Goal: Find contact information: Find contact information

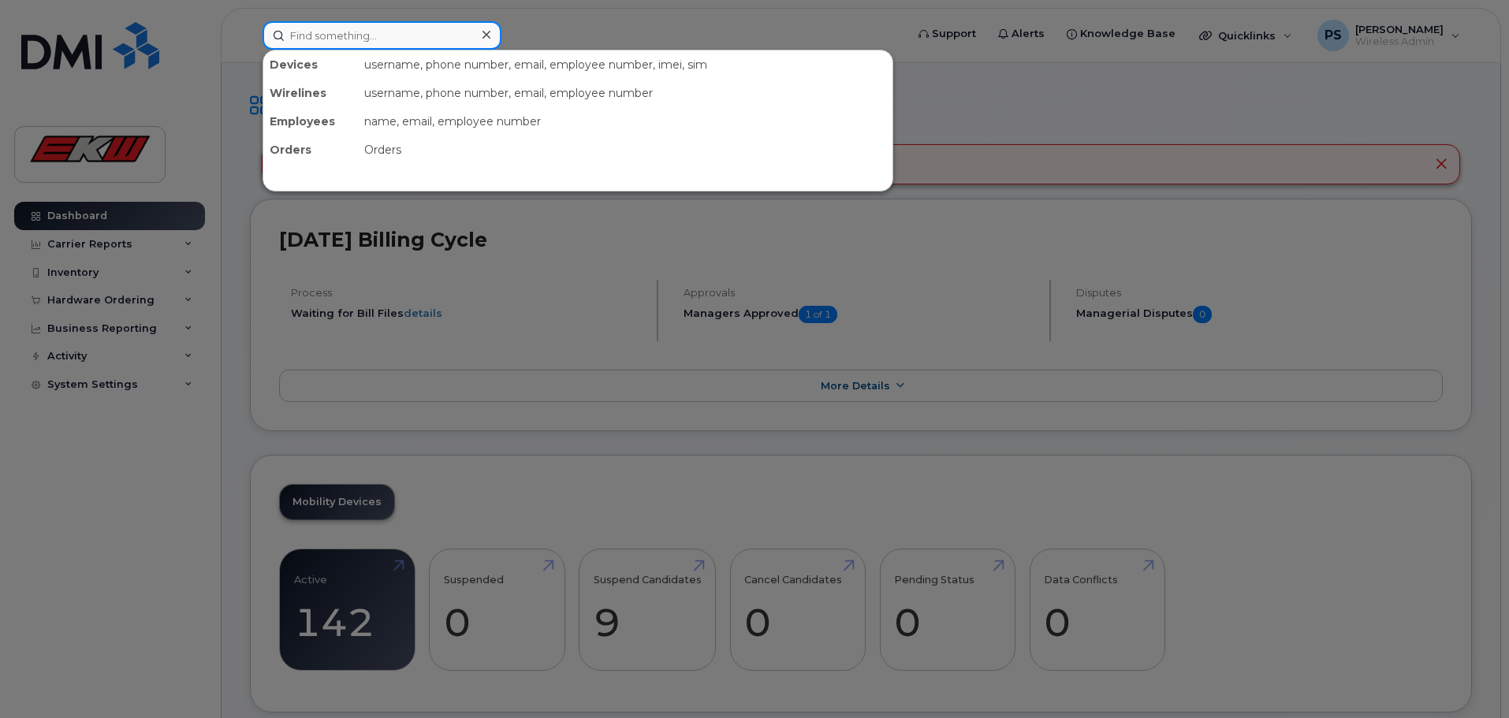
click at [418, 36] on input at bounding box center [382, 35] width 239 height 28
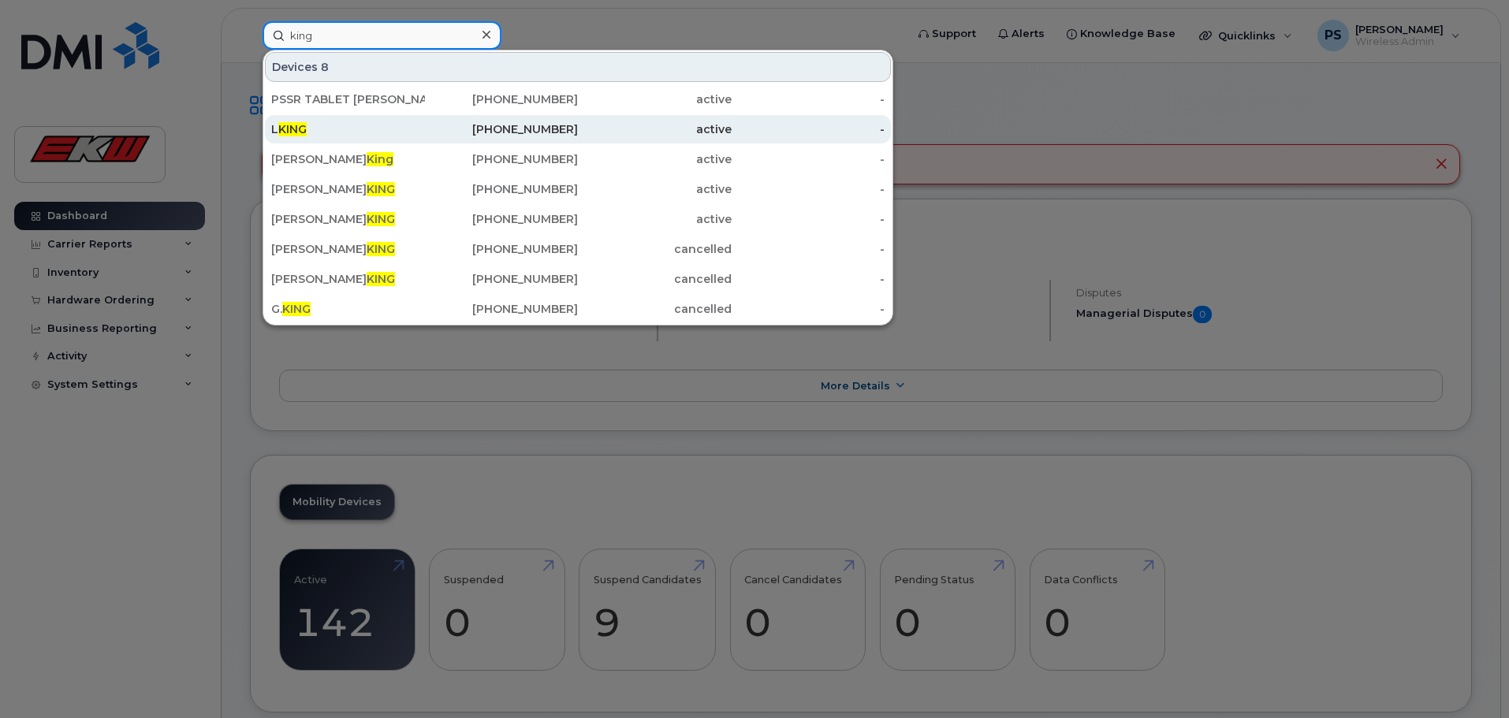
type input "king"
click at [531, 133] on div "780-905-6000" at bounding box center [502, 129] width 154 height 16
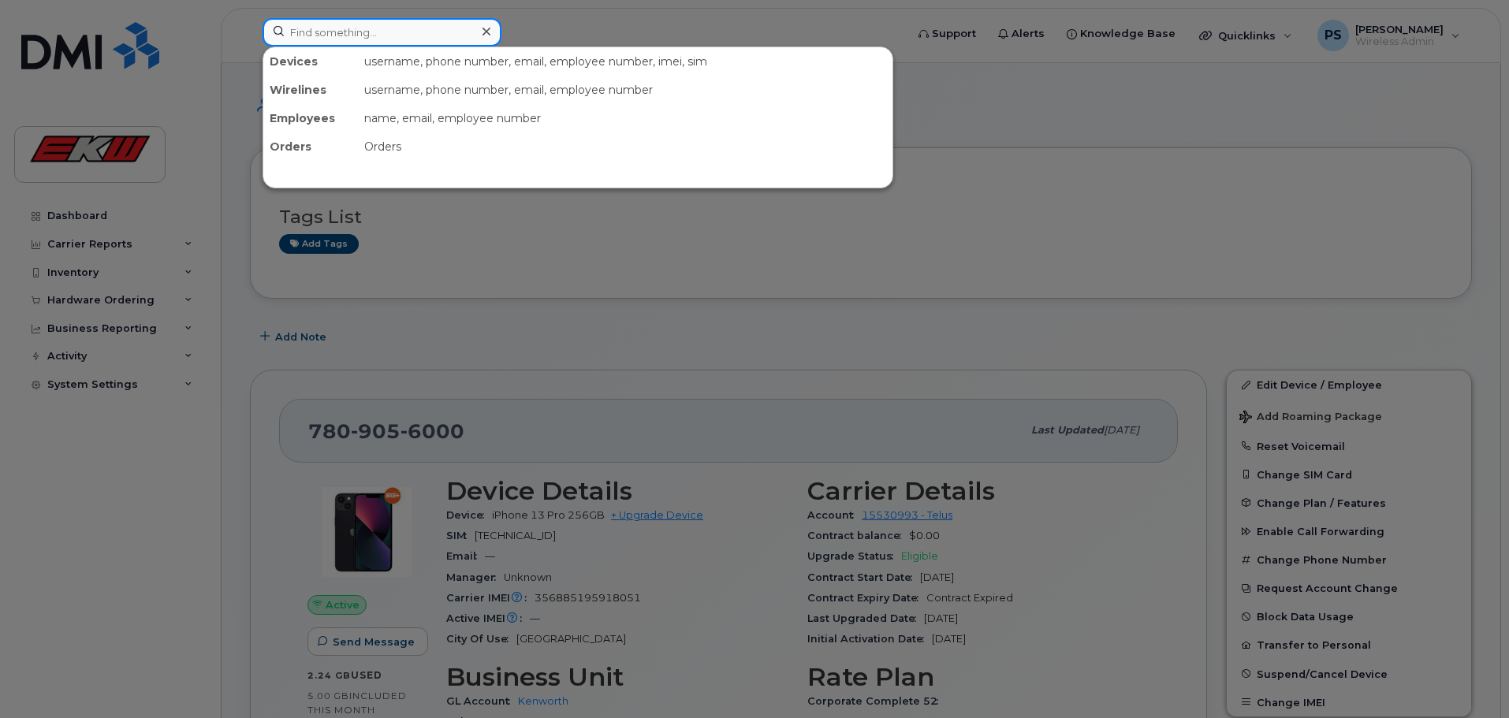
click at [382, 36] on input at bounding box center [382, 32] width 239 height 28
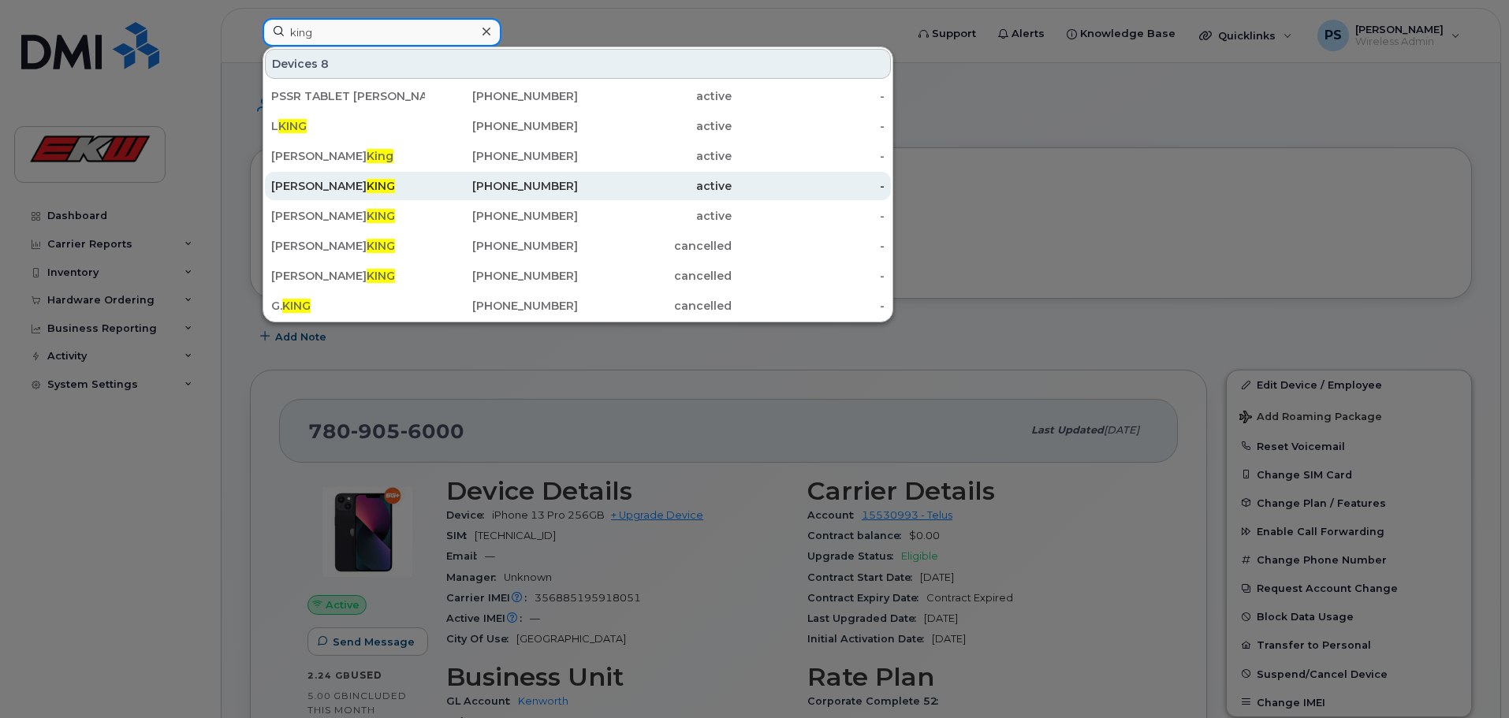
type input "king"
click at [530, 189] on div "[PHONE_NUMBER]" at bounding box center [502, 186] width 154 height 16
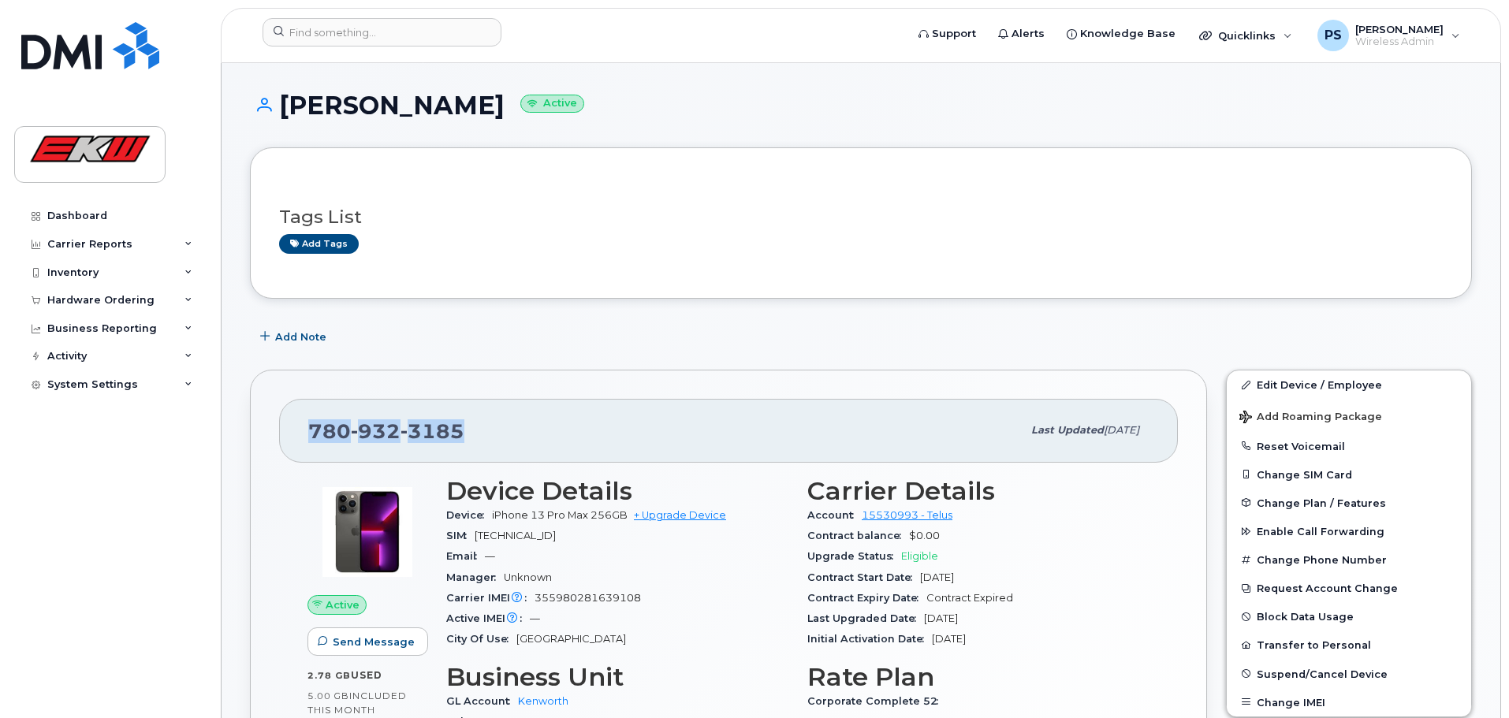
drag, startPoint x: 468, startPoint y: 427, endPoint x: 296, endPoint y: 438, distance: 172.2
click at [296, 438] on div "780 932 3185 Last updated Jul 12, 2023" at bounding box center [728, 430] width 899 height 63
copy span "780 932 3185"
click at [374, 38] on input at bounding box center [382, 32] width 239 height 28
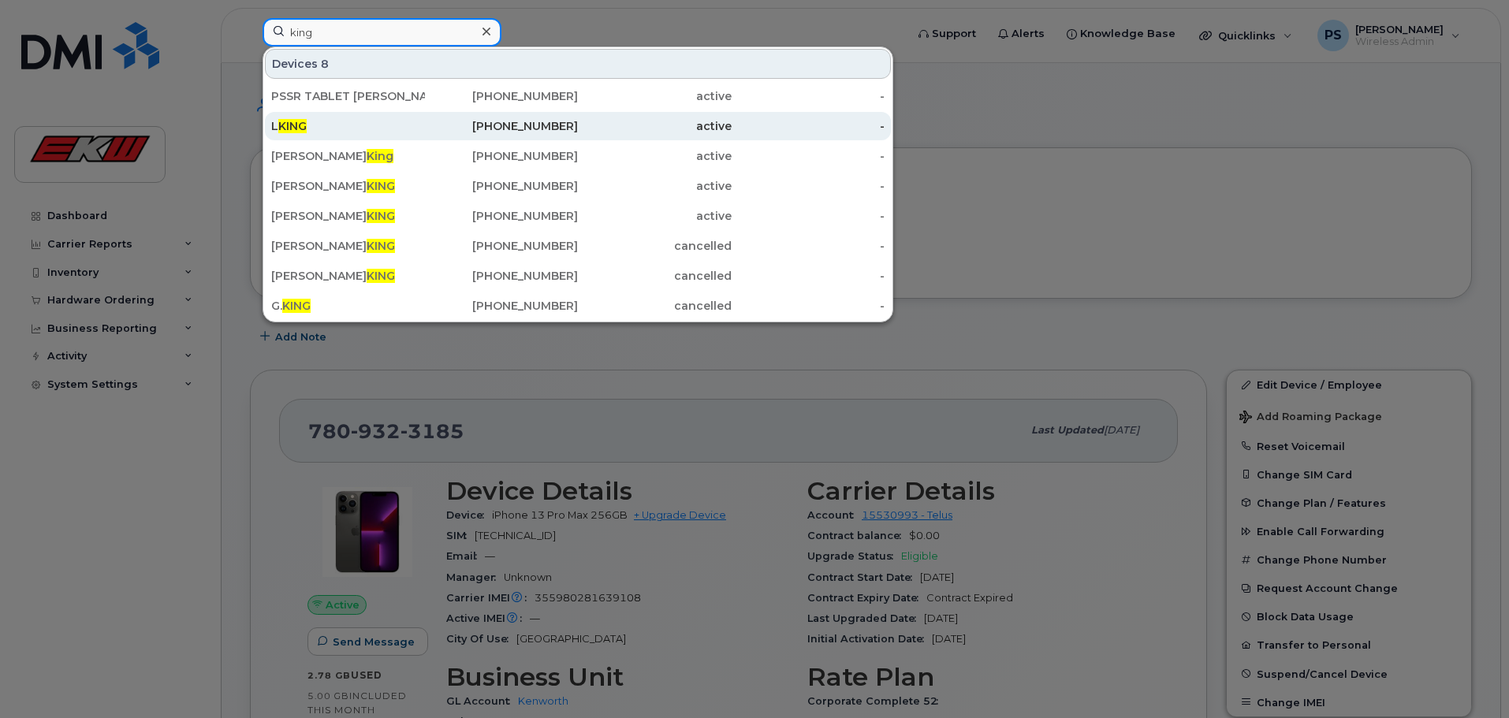
type input "king"
click at [512, 128] on div "780-905-6000" at bounding box center [502, 126] width 154 height 16
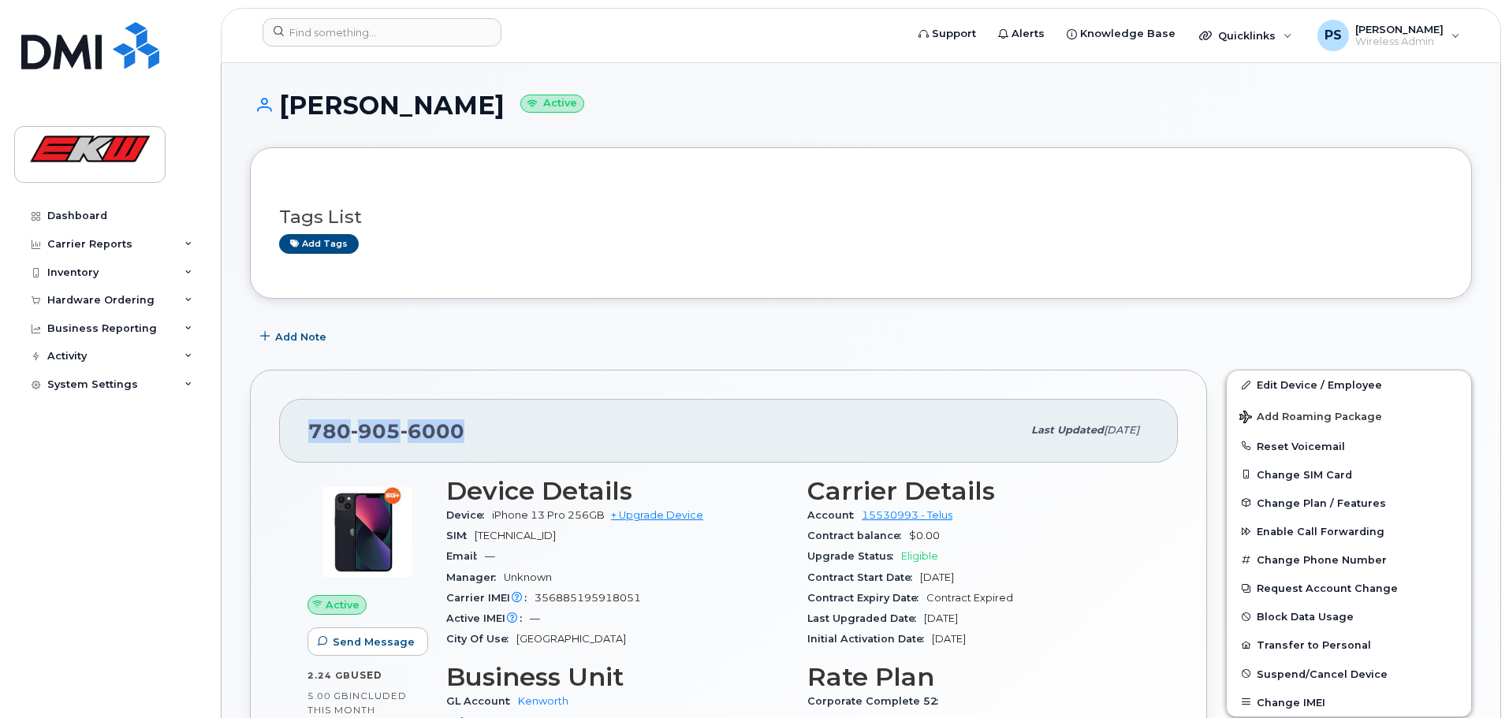
drag, startPoint x: 461, startPoint y: 429, endPoint x: 309, endPoint y: 431, distance: 152.2
click at [309, 431] on span "780 905 6000" at bounding box center [386, 431] width 156 height 24
copy span "780 905 6000"
